Goal: Go to known website: Access a specific website the user already knows

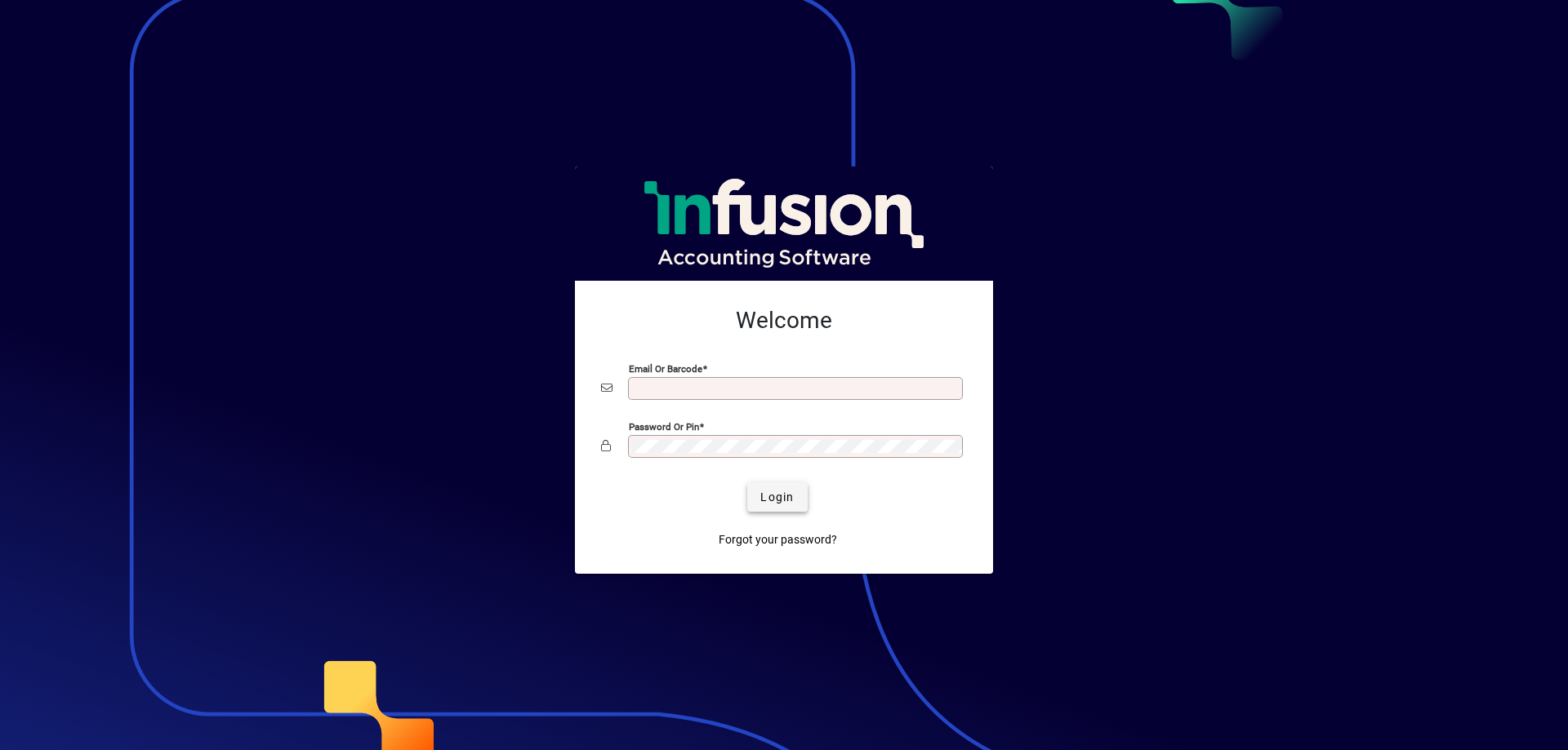
type input "**********"
click at [781, 497] on span "Login" at bounding box center [777, 497] width 34 height 17
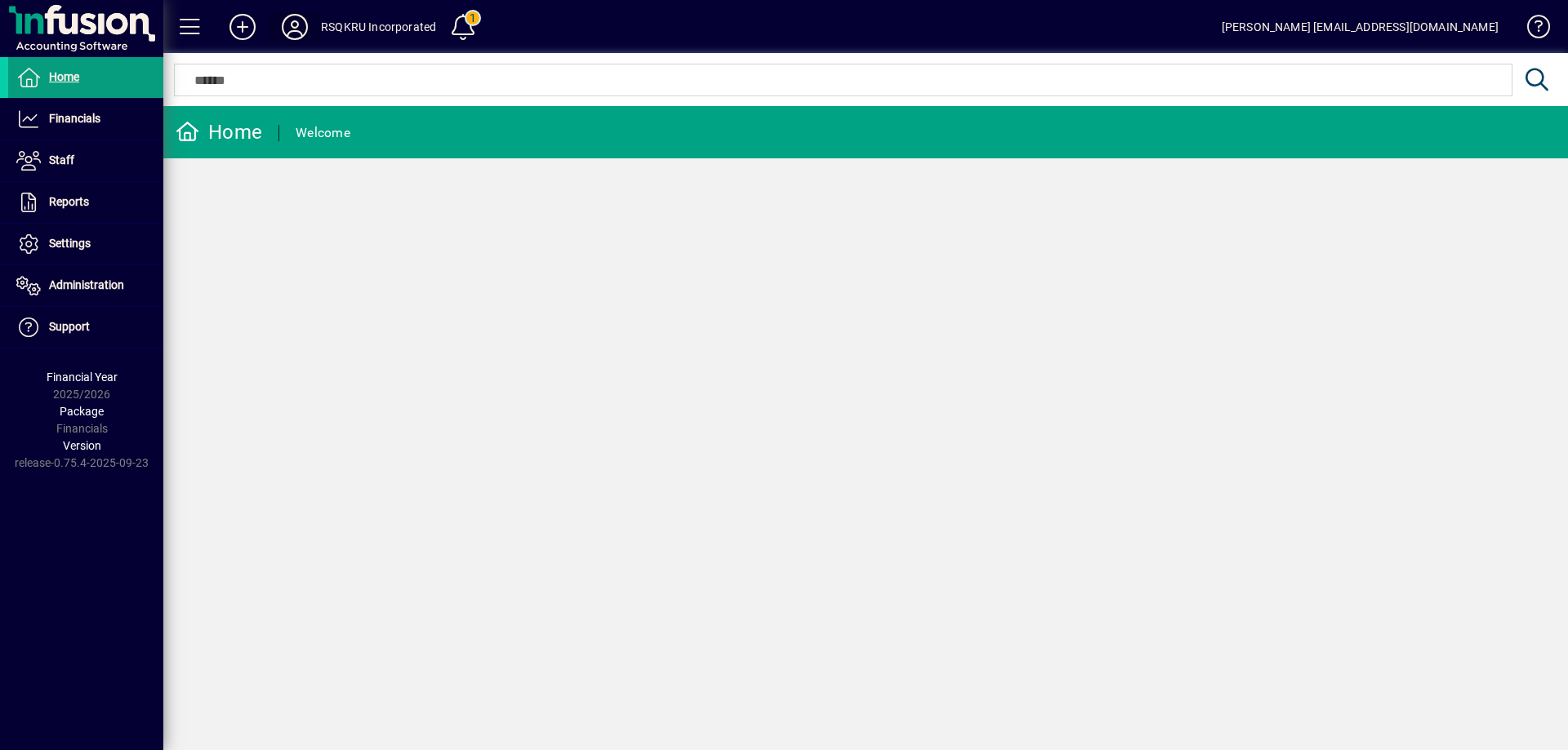
click at [300, 25] on icon at bounding box center [295, 26] width 33 height 26
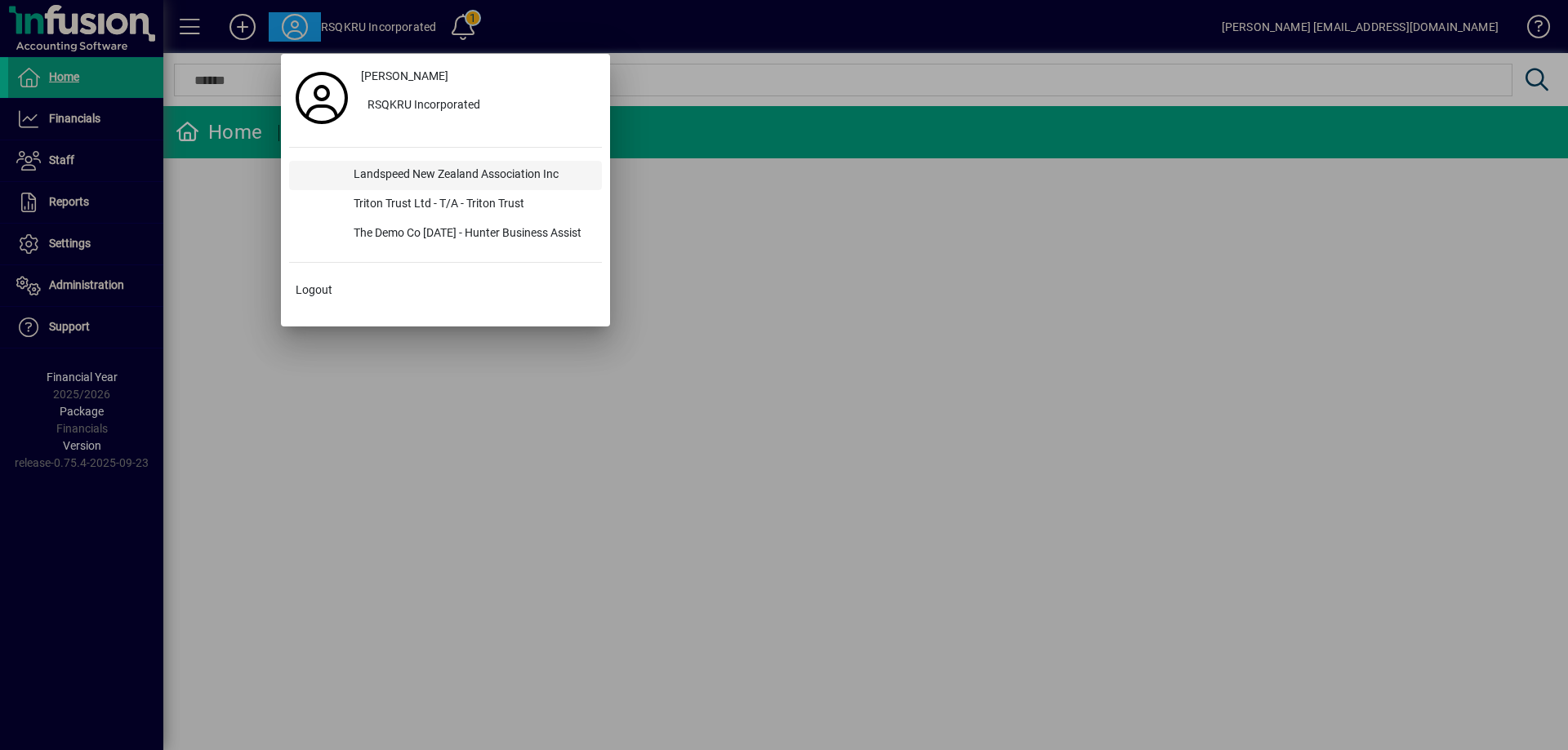
click at [436, 169] on div "Landspeed New Zealand Association Inc" at bounding box center [471, 176] width 261 height 29
